Goal: Task Accomplishment & Management: Manage account settings

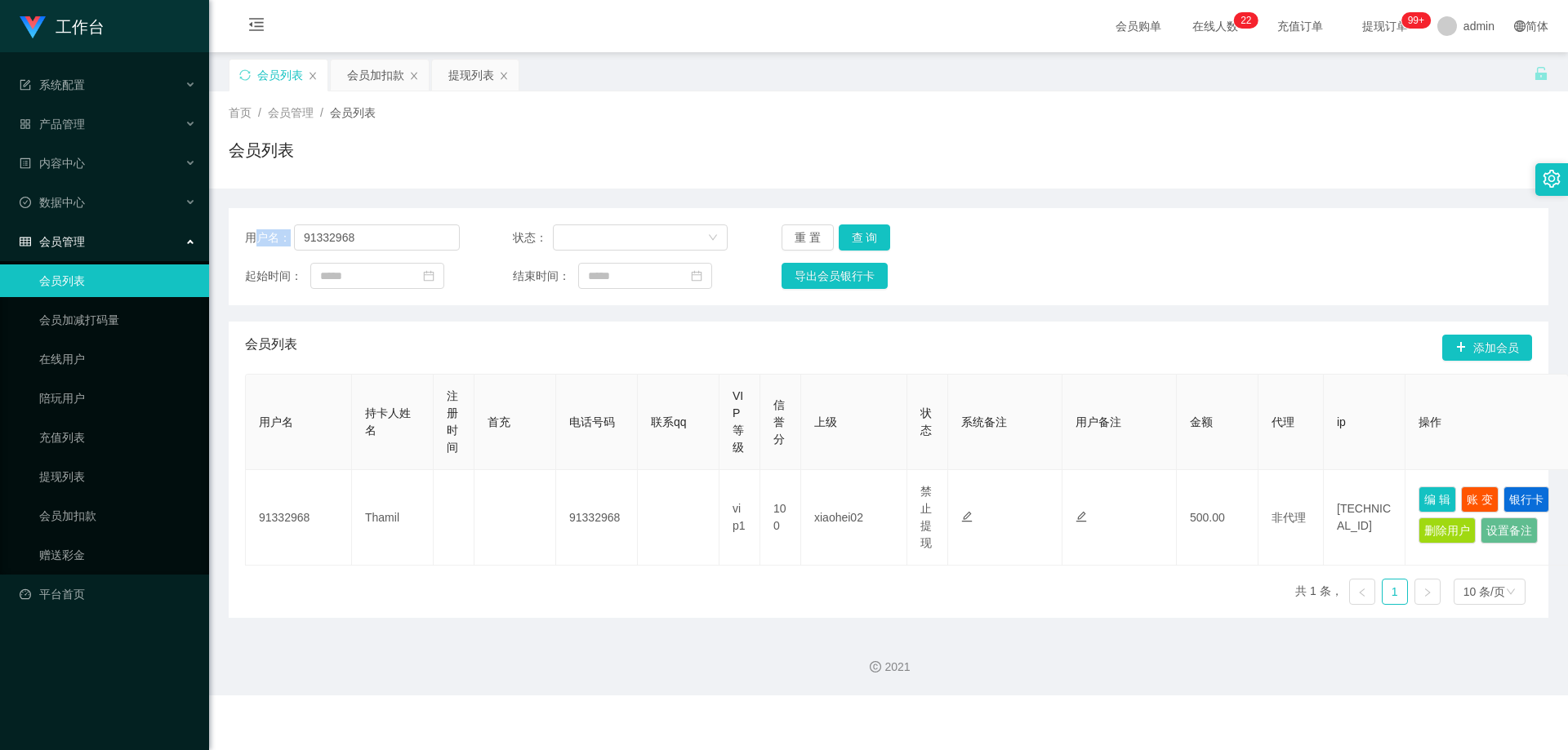
click at [252, 242] on div "用户名： 91332968 状态： 重 置 查 询 起始时间： 结束时间： 导出会员银行卡" at bounding box center [889, 256] width 1321 height 97
click at [408, 247] on input "91332968" at bounding box center [378, 238] width 166 height 26
paste input "zhao19900913"
type input "zhao19900913"
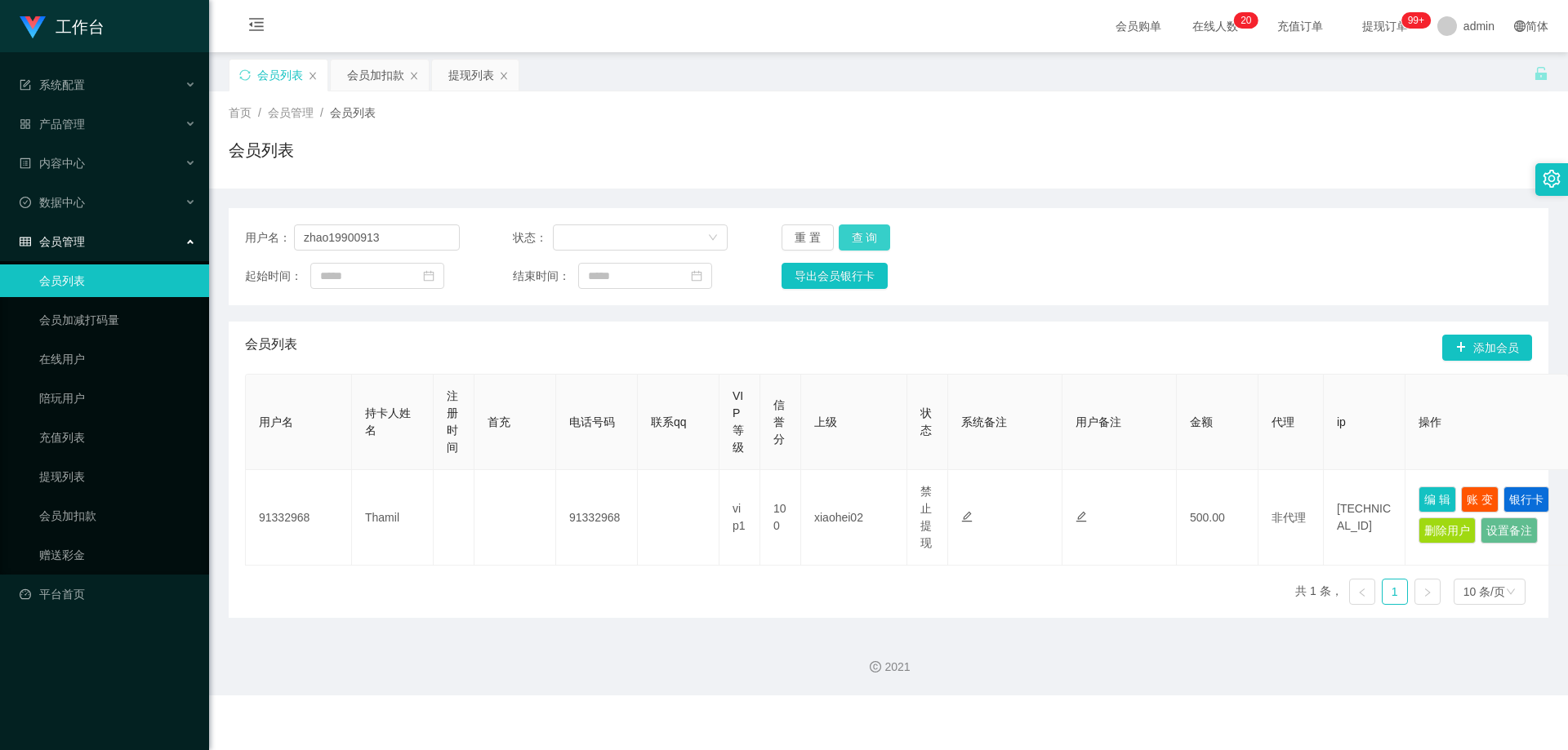
click at [866, 236] on button "查 询" at bounding box center [865, 238] width 52 height 26
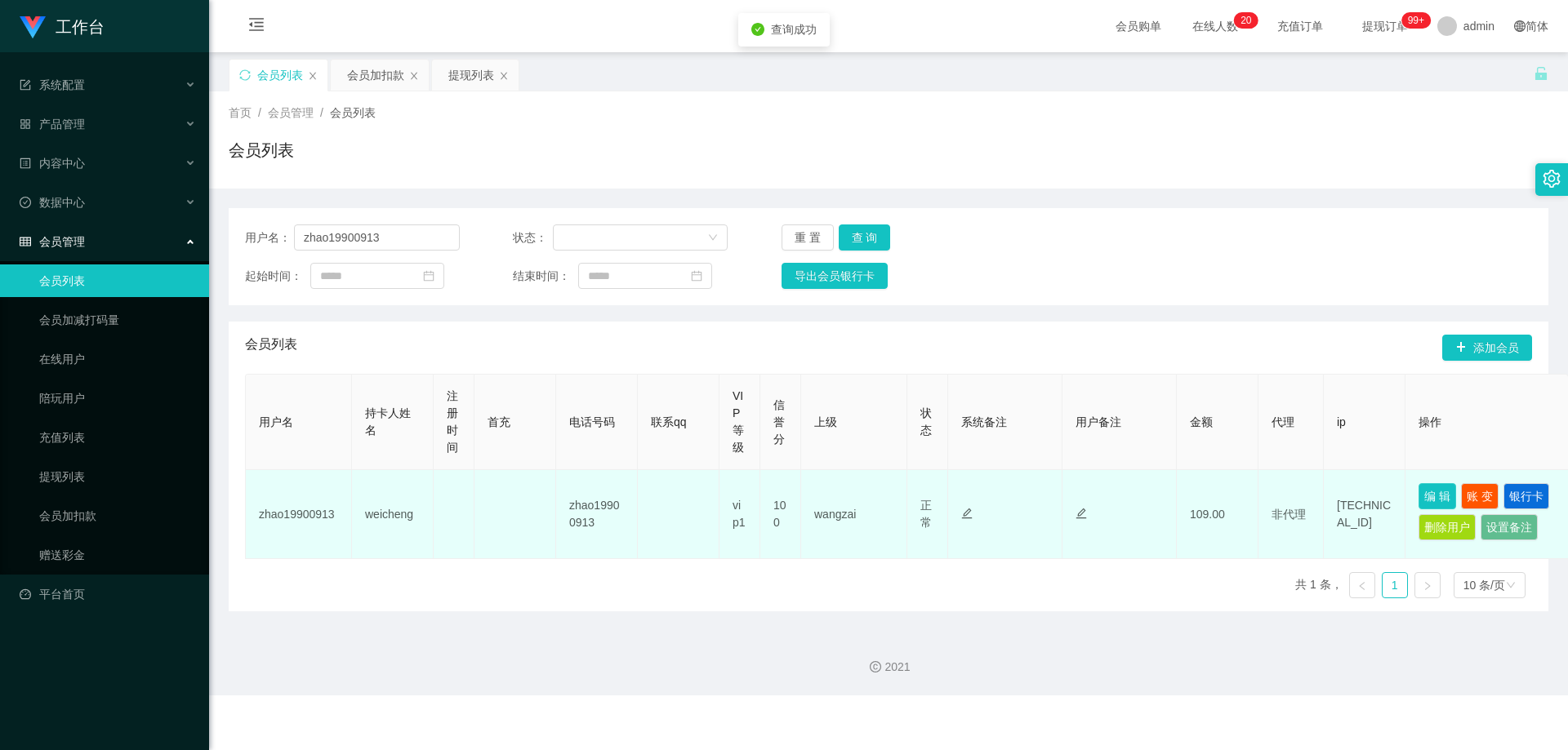
click at [1434, 498] on button "编 辑" at bounding box center [1438, 496] width 37 height 26
type input "zhao19900913"
type input "weicheng"
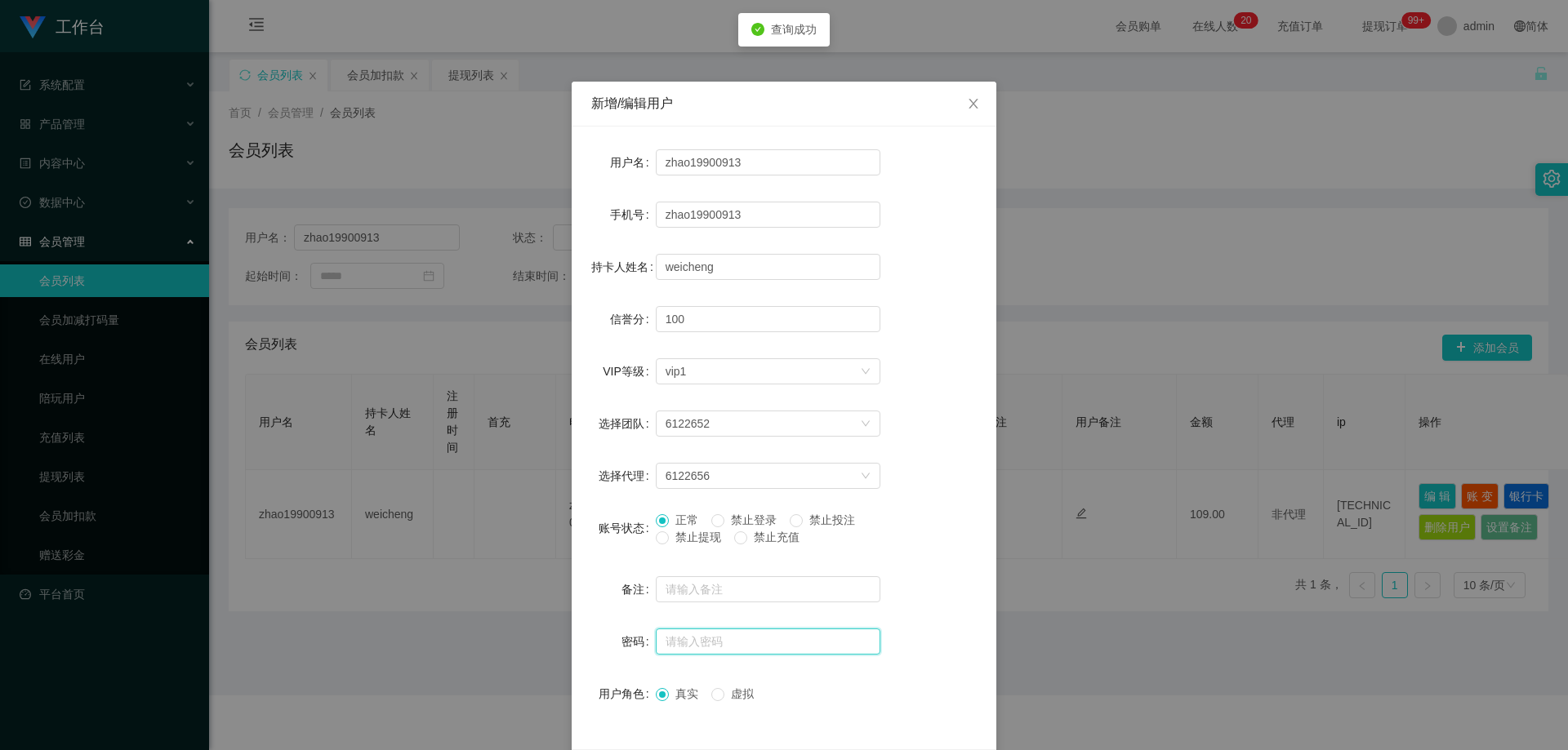
click at [724, 641] on input "text" at bounding box center [769, 641] width 225 height 26
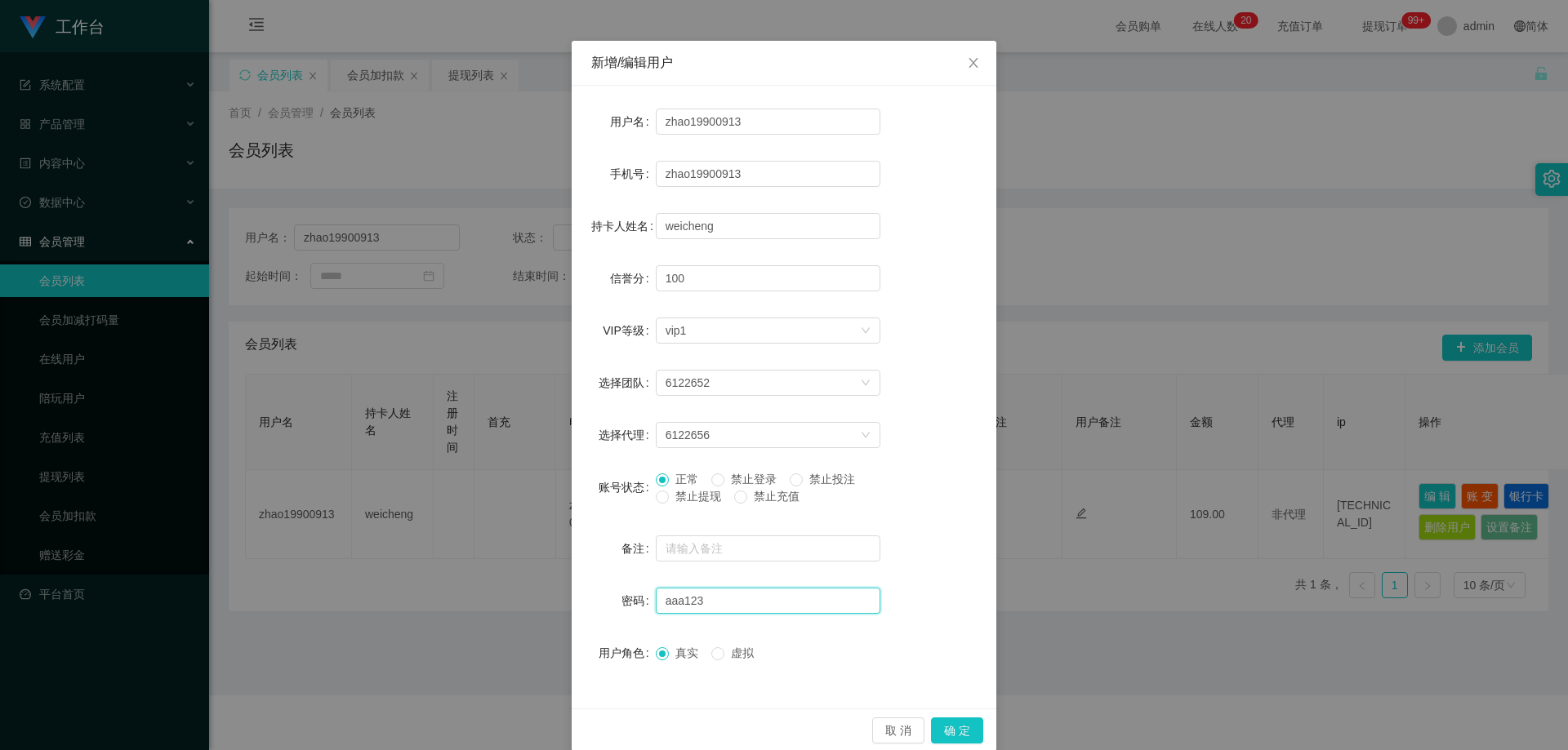
scroll to position [63, 0]
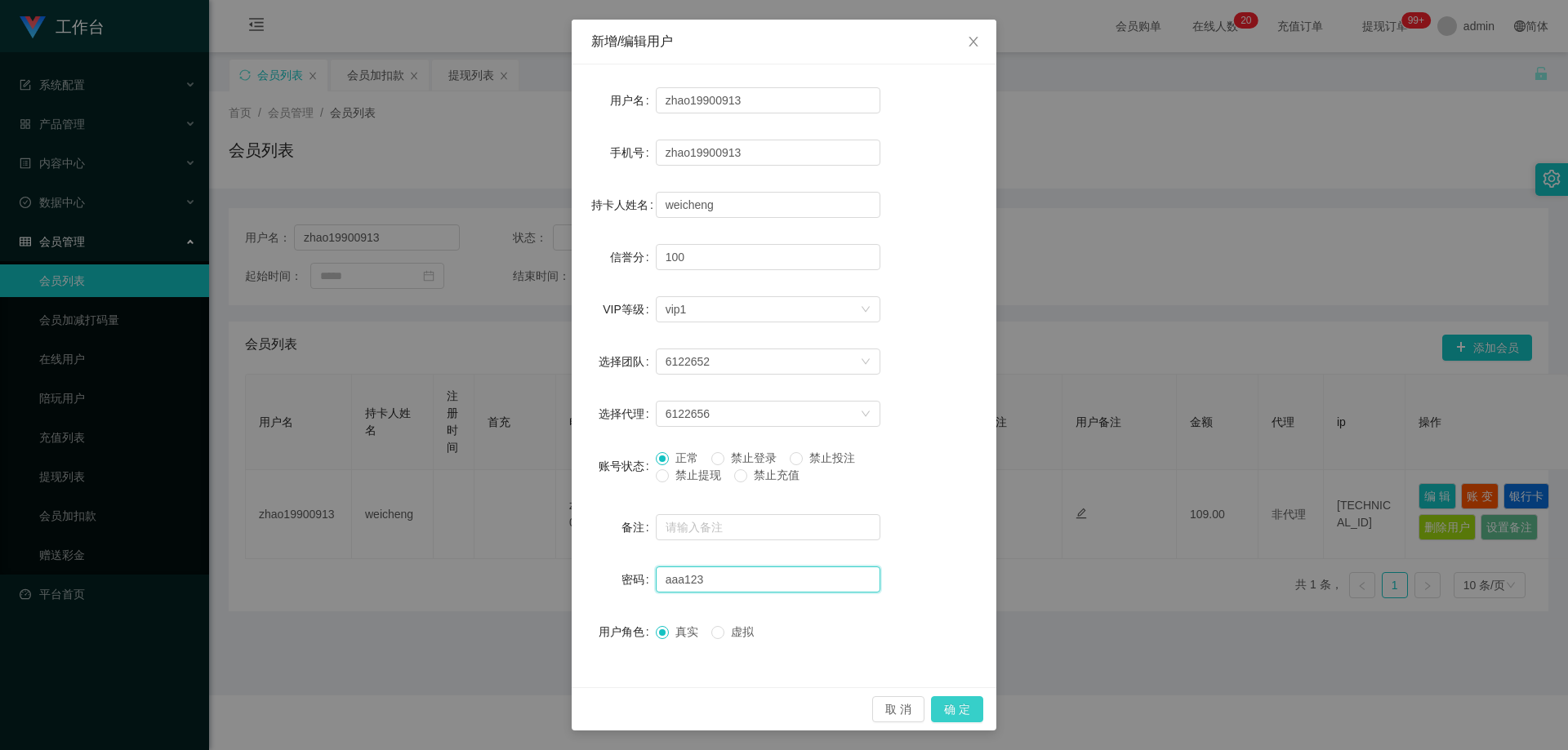
type input "aaa123"
drag, startPoint x: 960, startPoint y: 711, endPoint x: 976, endPoint y: 723, distance: 20.0
click at [960, 711] on button "确 定" at bounding box center [957, 709] width 52 height 26
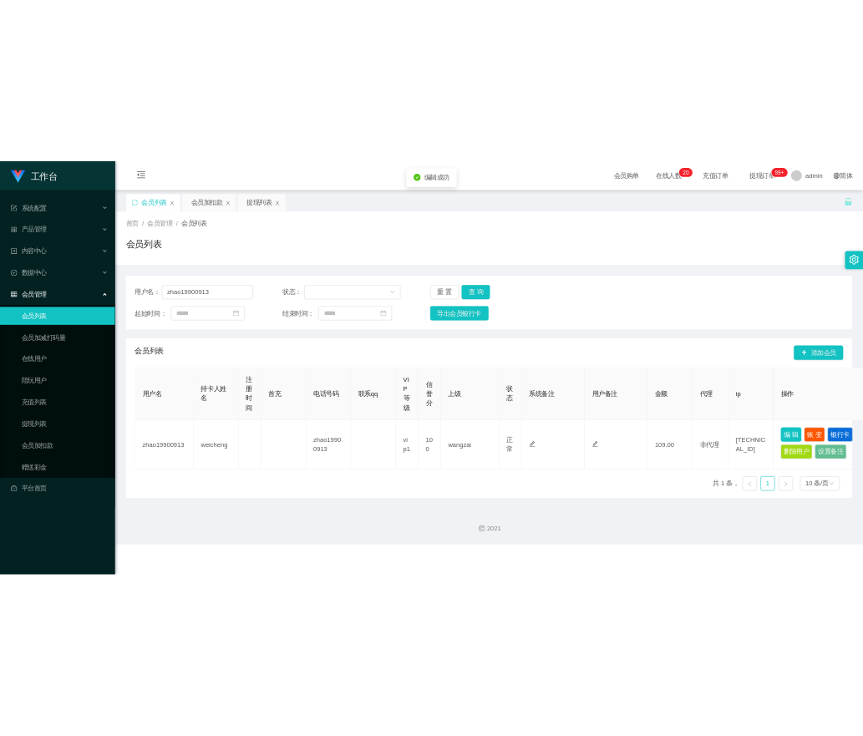
scroll to position [0, 0]
